Goal: Transaction & Acquisition: Purchase product/service

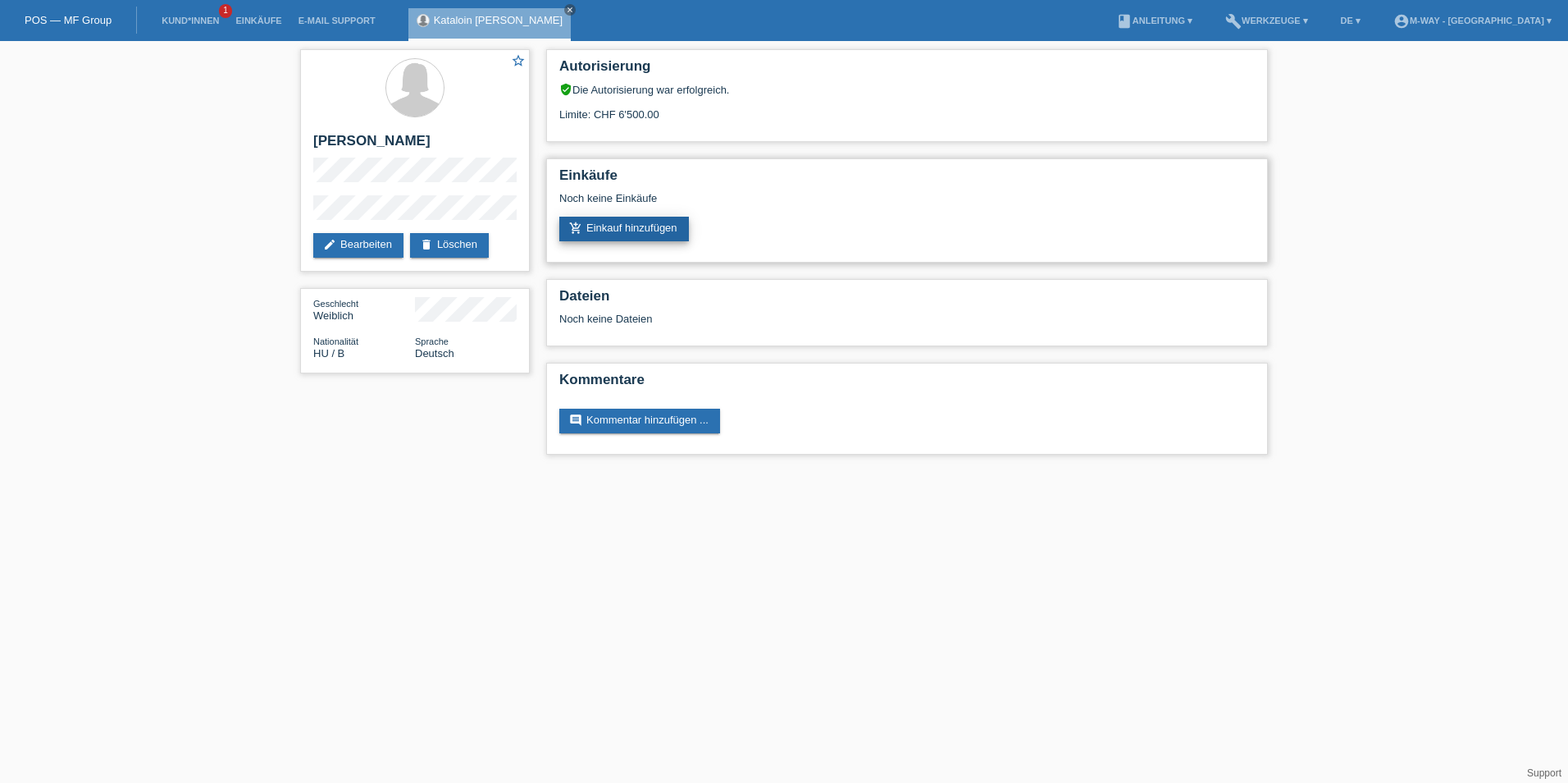
click at [642, 226] on link "add_shopping_cart Einkauf hinzufügen" at bounding box center [624, 228] width 130 height 24
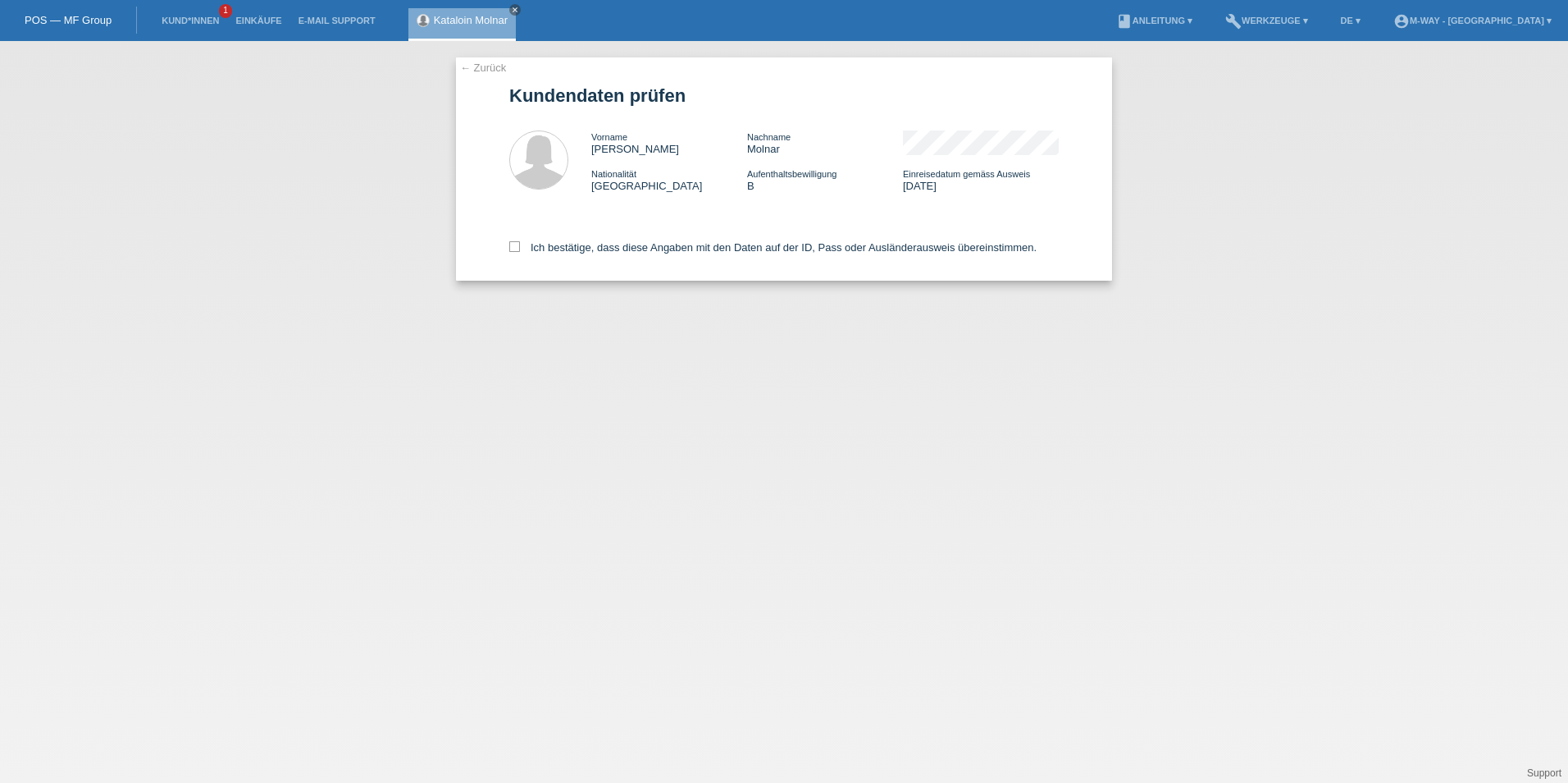
click at [508, 247] on div "← Zurück Kundendaten prüfen Vorname Katalin Nachname Molnar Nationalität Ungarn…" at bounding box center [784, 169] width 656 height 223
click at [512, 247] on icon at bounding box center [515, 247] width 11 height 11
click at [512, 247] on input "Ich bestätige, dass diese Angaben mit den Daten auf der ID, Pass oder Ausländer…" at bounding box center [515, 247] width 11 height 11
checkbox input "true"
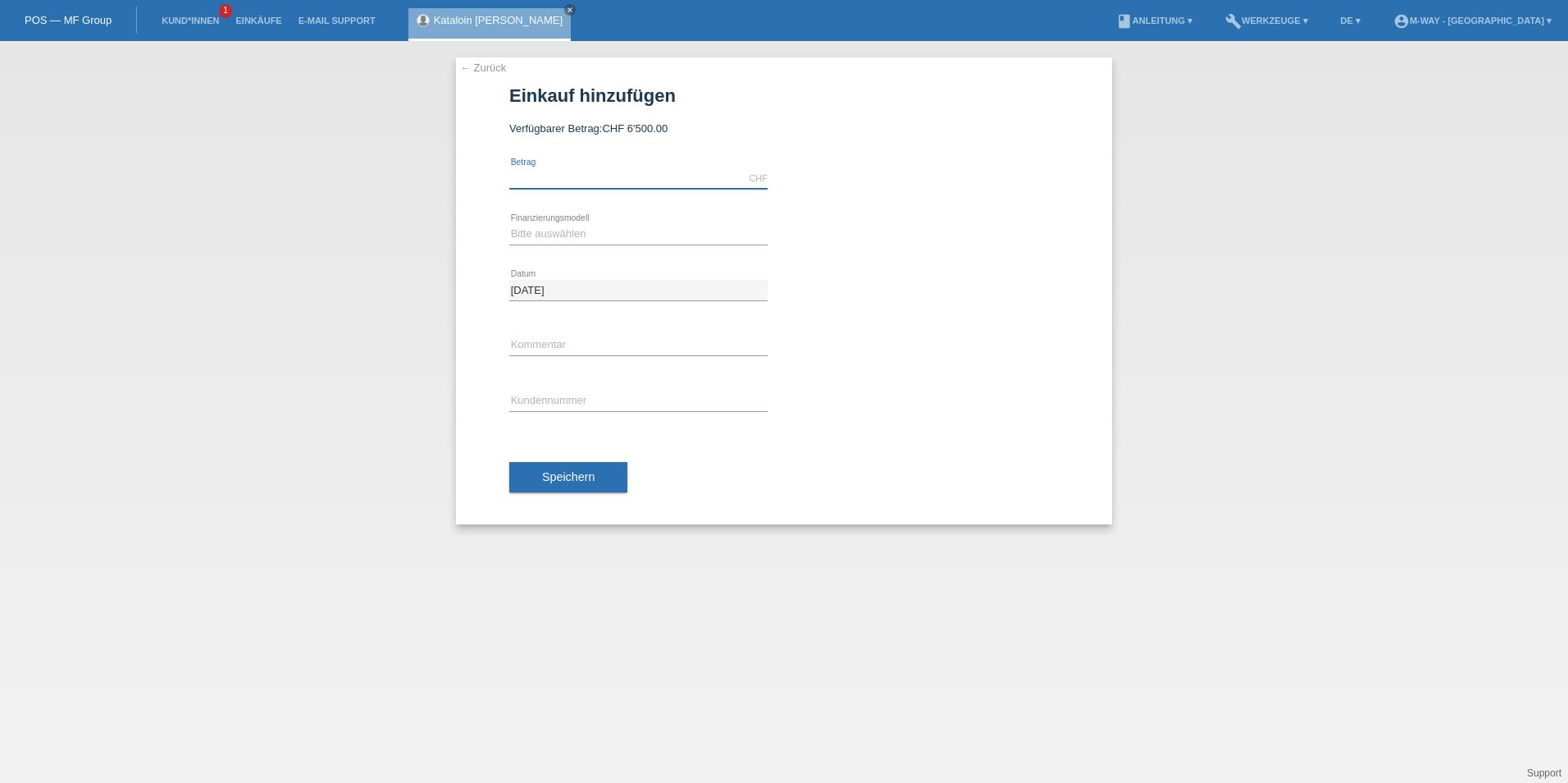
click at [596, 180] on input "text" at bounding box center [638, 178] width 258 height 21
type input "6000.00"
click at [544, 245] on div "Bitte auswählen Fixe Raten Kauf auf Rechnung mit Teilzahlungsoption error Finan…" at bounding box center [638, 234] width 258 height 56
click at [539, 237] on select "Bitte auswählen Fixe Raten Kauf auf Rechnung mit Teilzahlungsoption" at bounding box center [638, 234] width 258 height 20
select select "77"
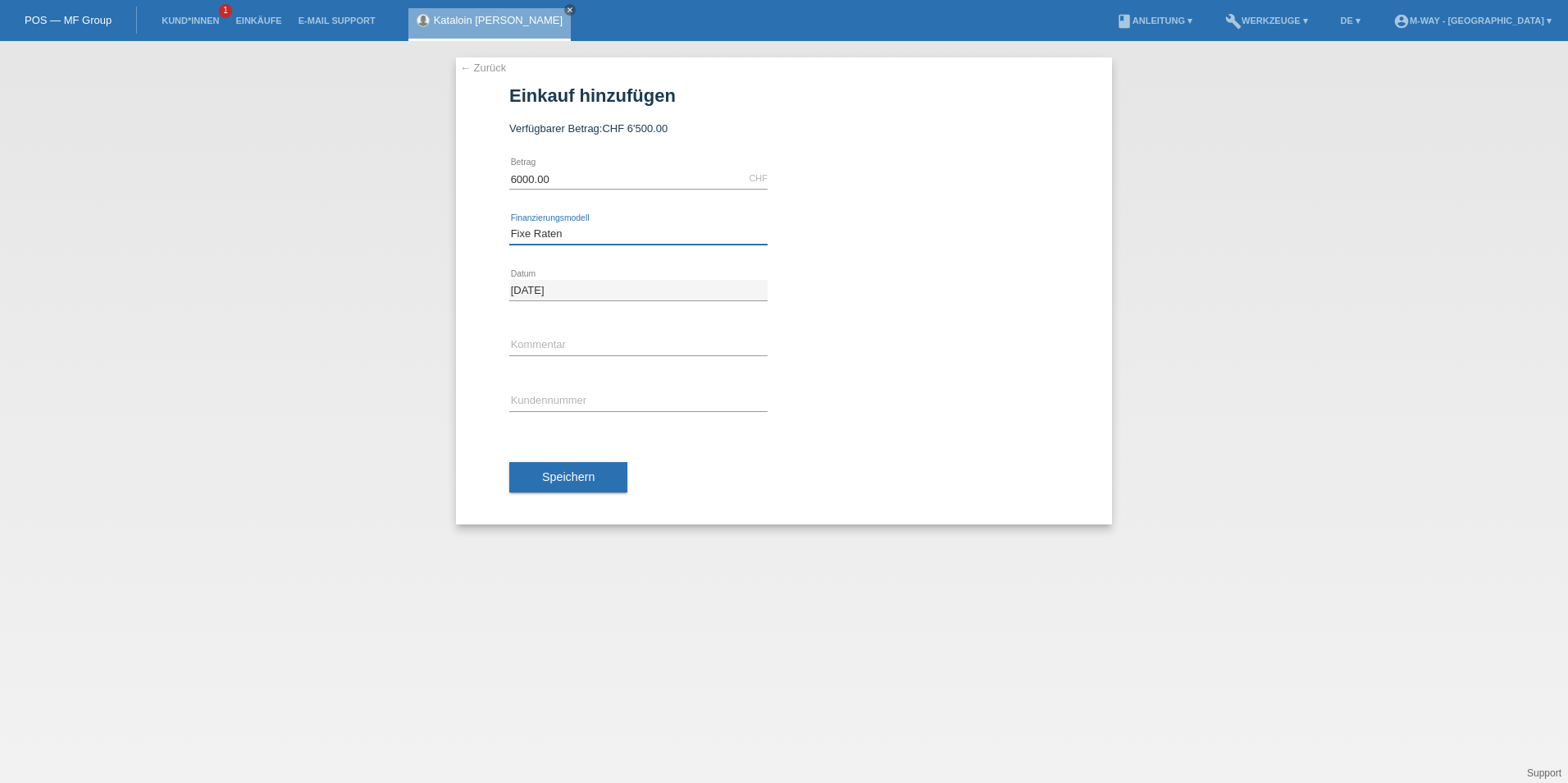
click at [509, 224] on select "Bitte auswählen Fixe Raten Kauf auf Rechnung mit Teilzahlungsoption" at bounding box center [638, 234] width 258 height 20
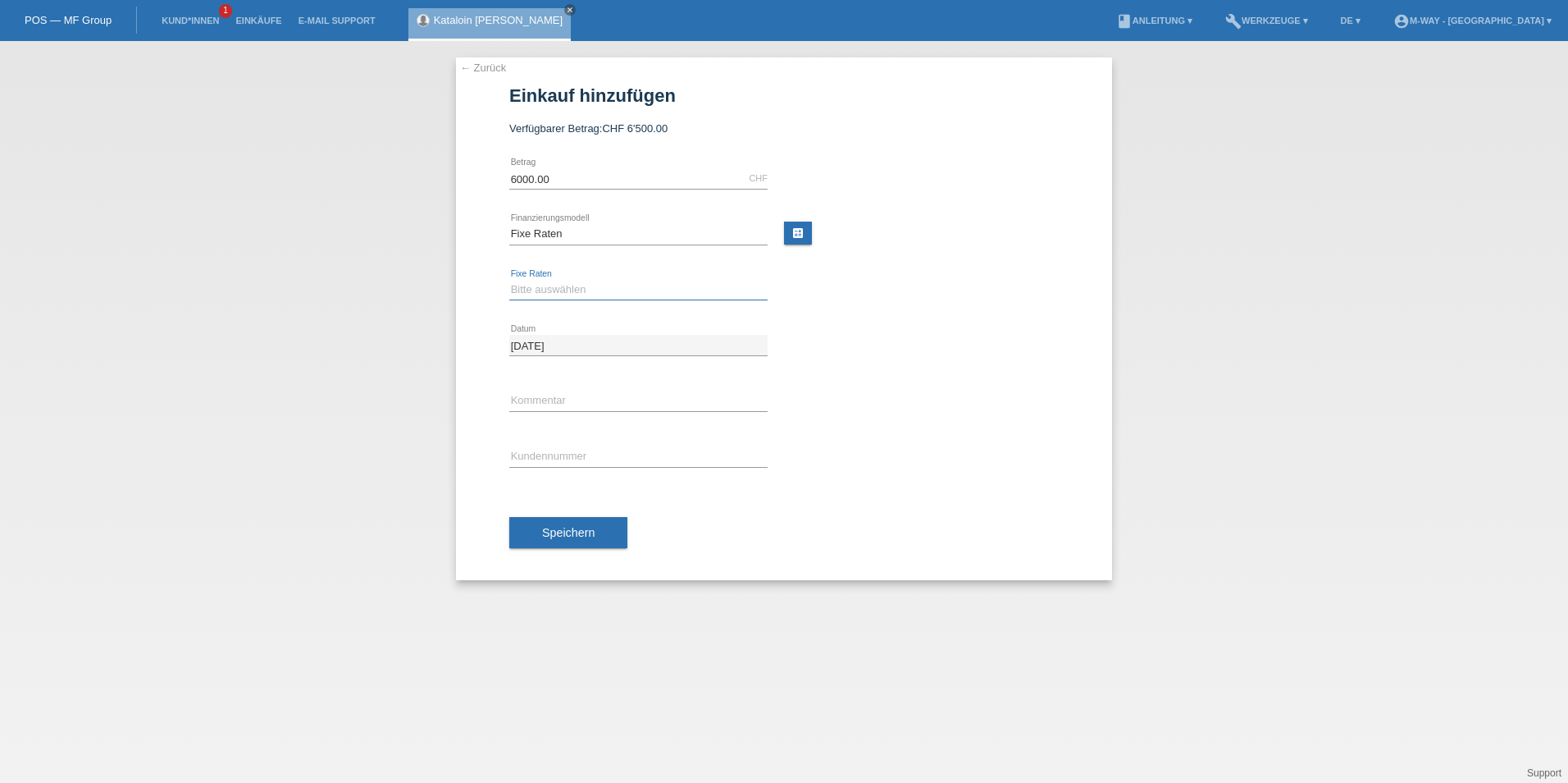
click at [550, 291] on select "Bitte auswählen 4 Raten 5 Raten 6 Raten 7 Raten 8 Raten 9 Raten 10 Raten 11 Rat…" at bounding box center [638, 290] width 258 height 20
select select "202"
click at [509, 280] on select "Bitte auswählen 4 Raten 5 Raten 6 Raten 7 Raten 8 Raten 9 Raten 10 Raten 11 Rat…" at bounding box center [638, 290] width 258 height 20
click at [533, 462] on input "text" at bounding box center [638, 457] width 258 height 21
